Goal: Check status: Check status

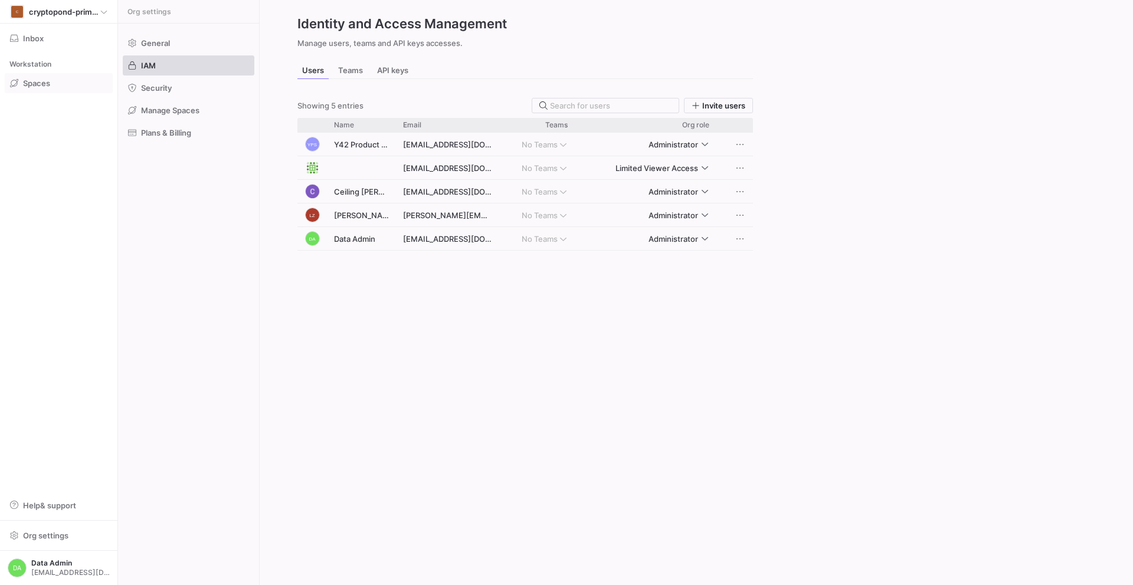
click at [35, 80] on span "Spaces" at bounding box center [36, 82] width 27 height 9
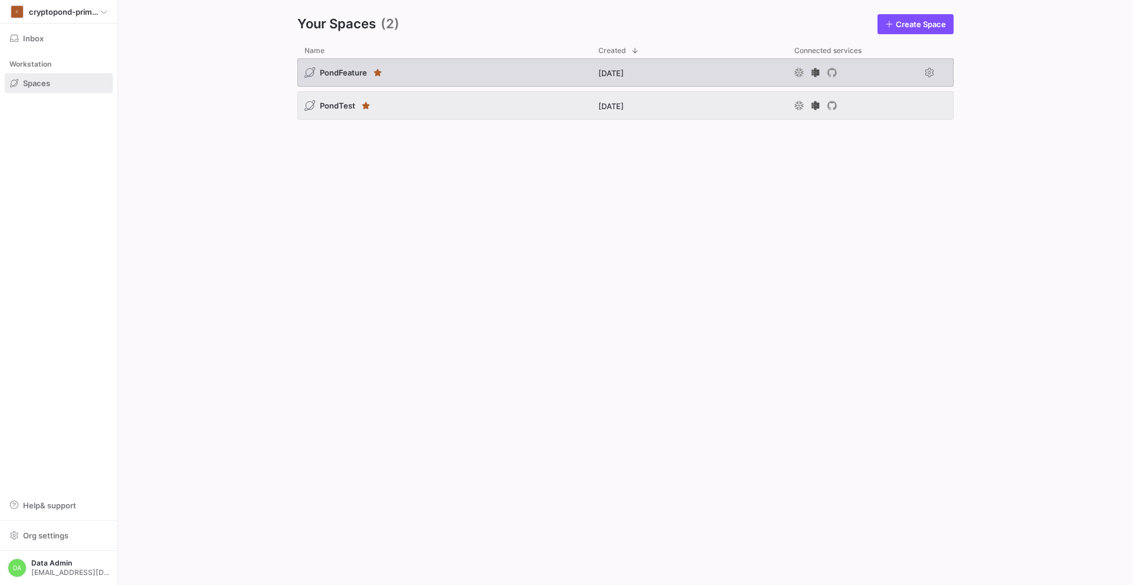
click at [341, 70] on span "PondFeature" at bounding box center [343, 72] width 47 height 9
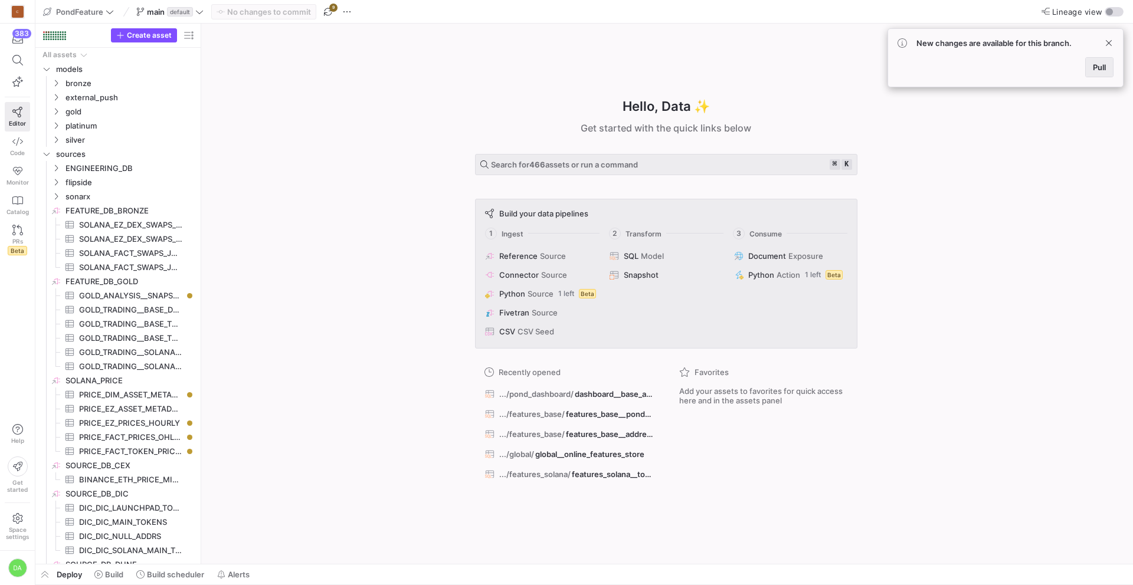
click at [1098, 69] on span "Pull" at bounding box center [1099, 67] width 13 height 9
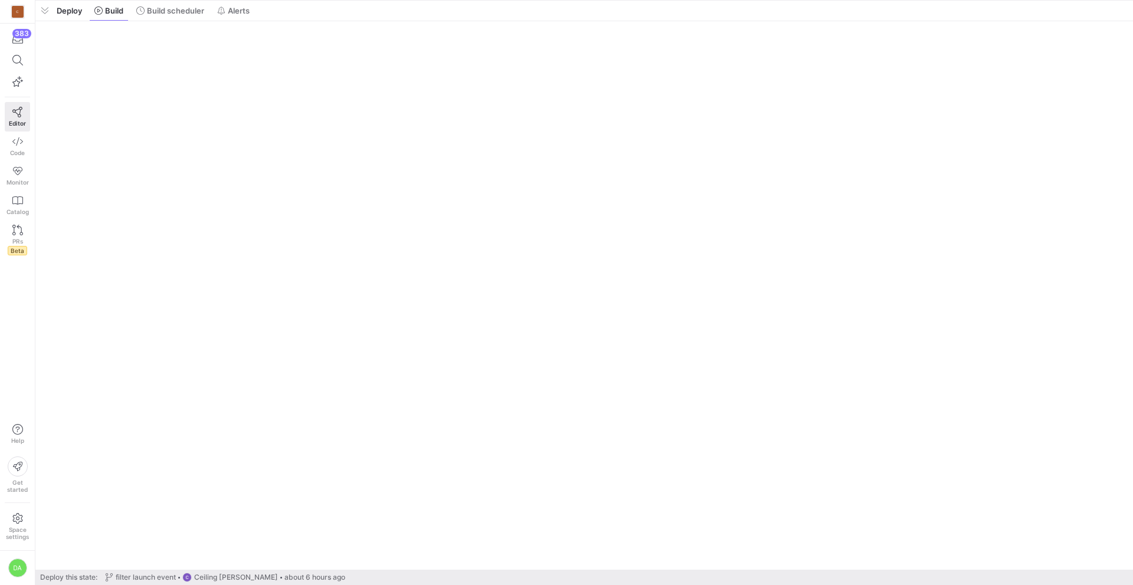
drag, startPoint x: 270, startPoint y: 356, endPoint x: 311, endPoint y: -52, distance: 409.8
click at [311, 0] on html "C 383 Editor Code Monitor Catalog PRs Beta Help Get started Space settings DA P…" at bounding box center [566, 292] width 1133 height 585
click at [166, 14] on span "Build scheduler" at bounding box center [175, 10] width 57 height 9
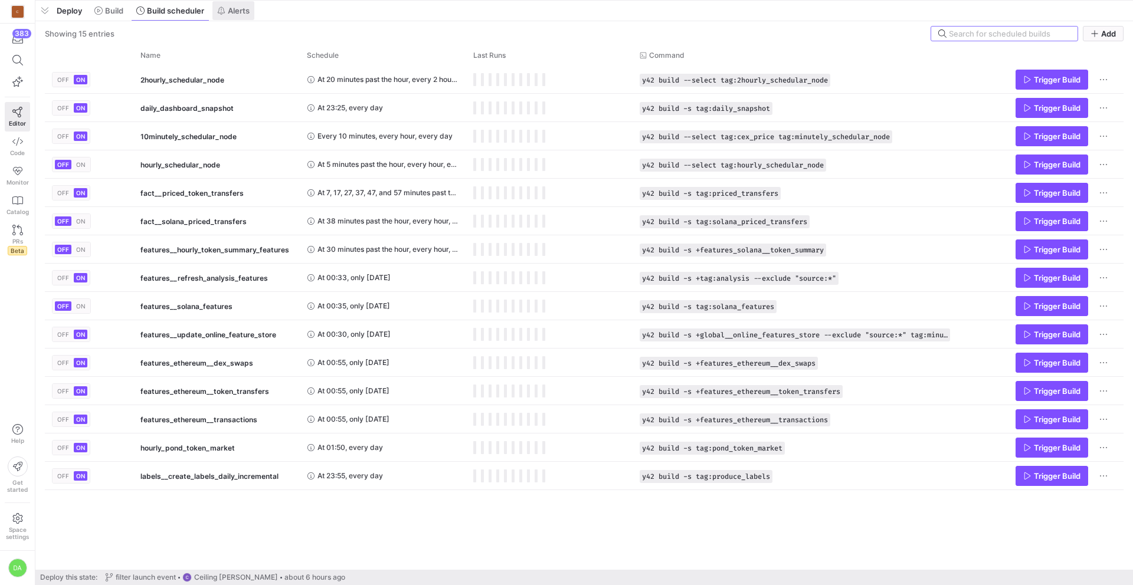
click at [232, 9] on span "Alerts" at bounding box center [239, 10] width 22 height 9
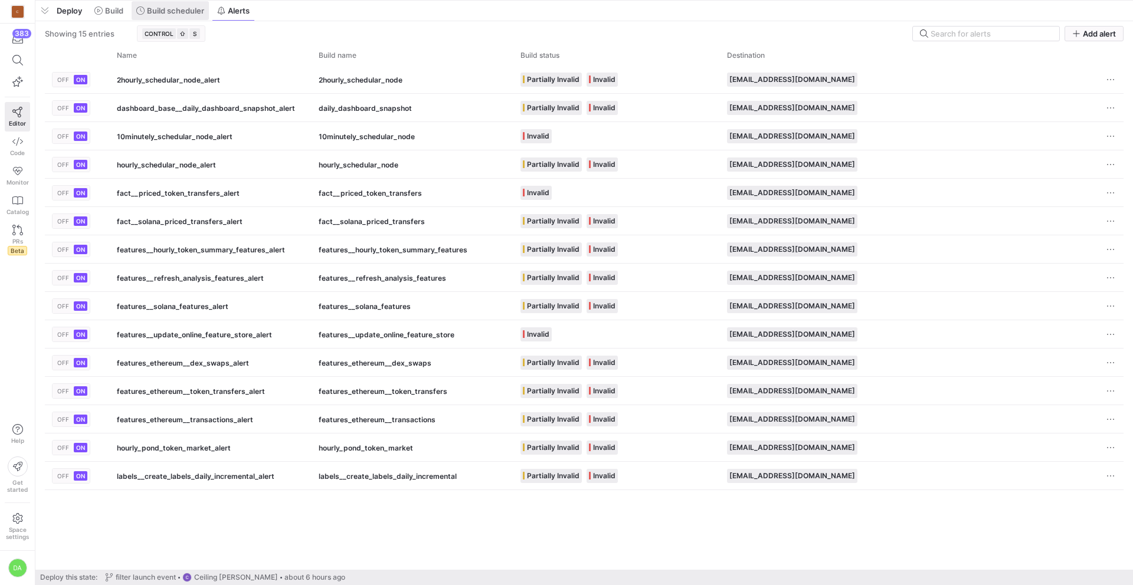
click at [185, 6] on span "Build scheduler" at bounding box center [175, 10] width 57 height 9
